Goal: Task Accomplishment & Management: Manage account settings

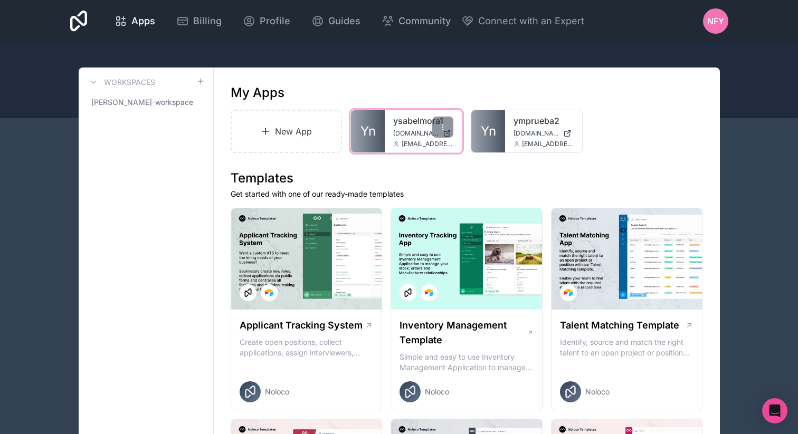
click at [405, 132] on span "ysabelmora1.noloco.co" at bounding box center [415, 133] width 45 height 8
click at [448, 126] on div at bounding box center [442, 127] width 21 height 21
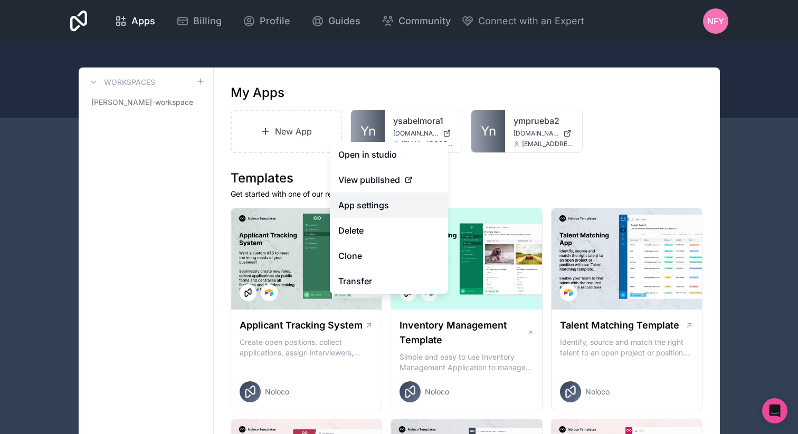
click at [367, 208] on link "App settings" at bounding box center [389, 205] width 118 height 25
